Goal: Information Seeking & Learning: Learn about a topic

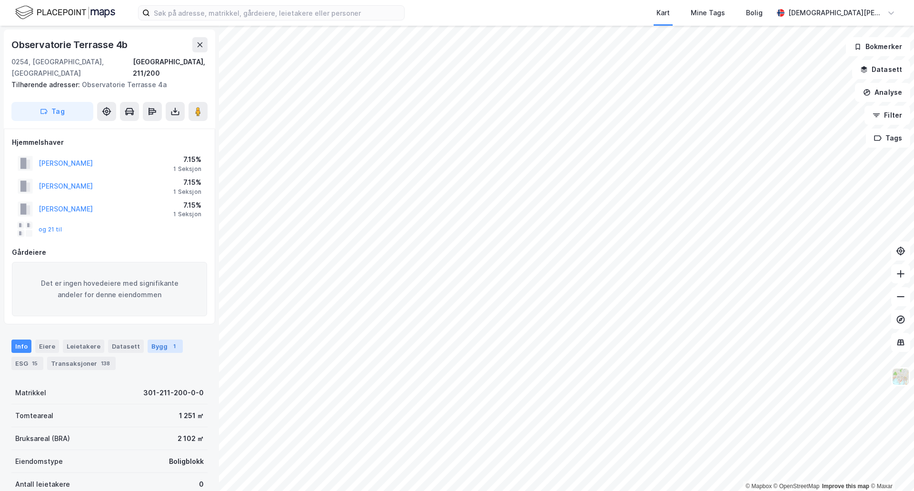
click at [169, 341] on div "1" at bounding box center [174, 346] width 10 height 10
